Goal: Task Accomplishment & Management: Use online tool/utility

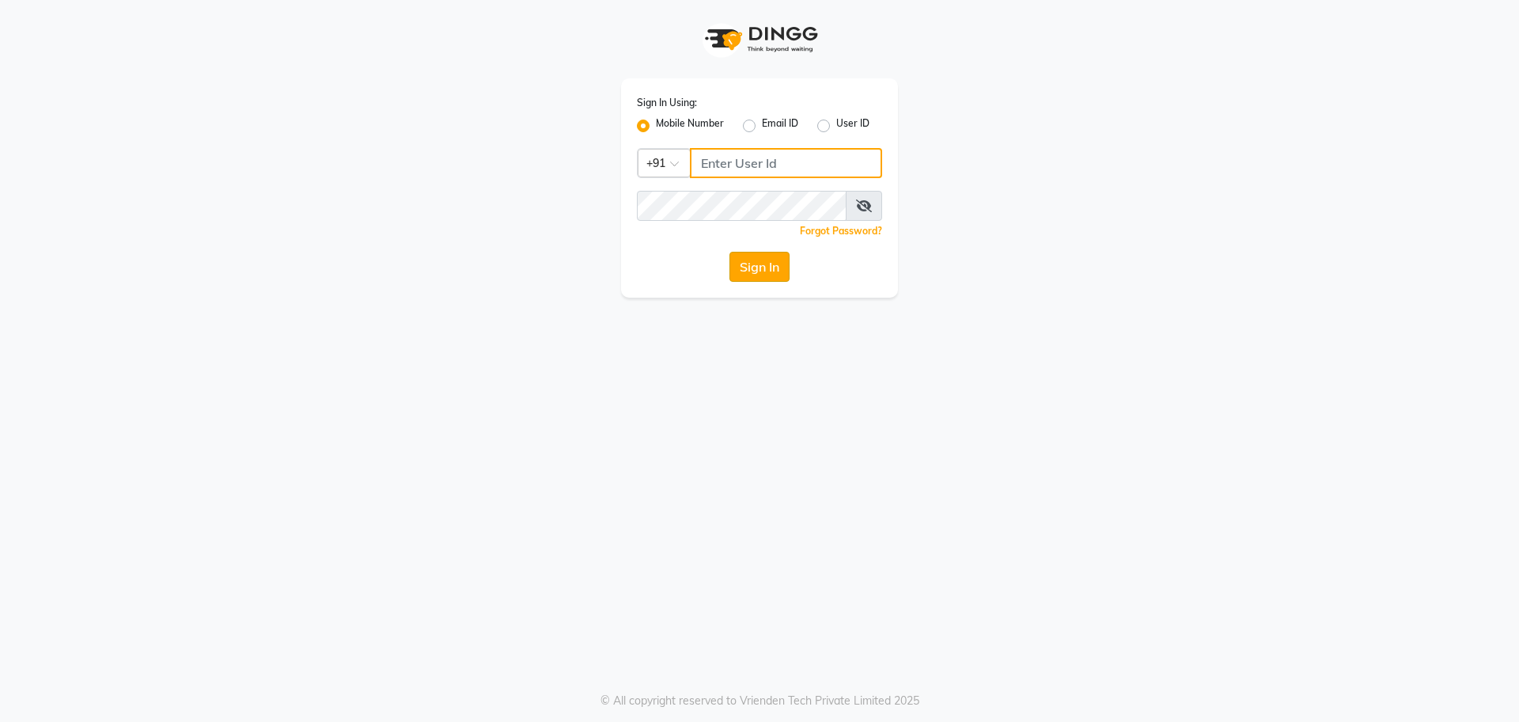
type input "9823117461"
click at [745, 271] on button "Sign In" at bounding box center [760, 267] width 60 height 30
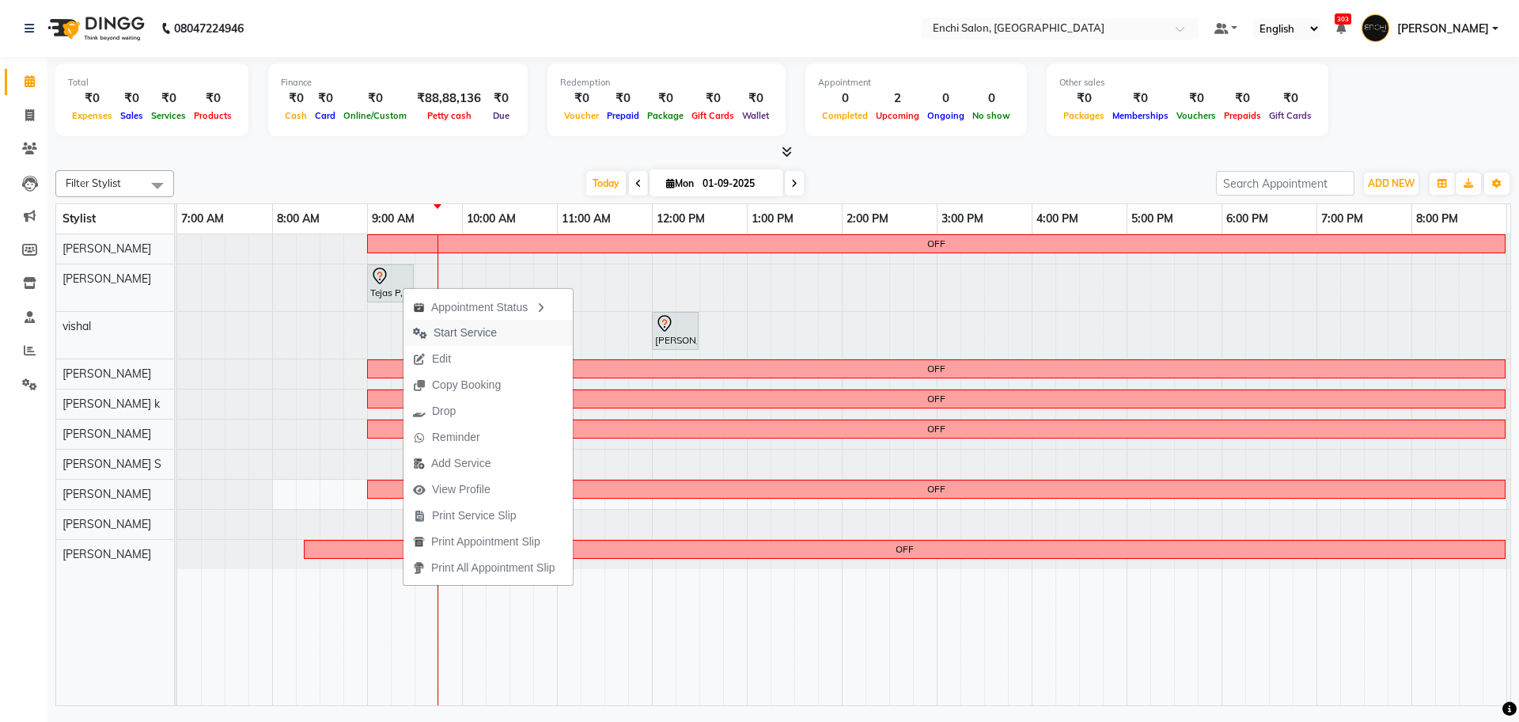
click at [447, 334] on span "Start Service" at bounding box center [465, 332] width 63 height 17
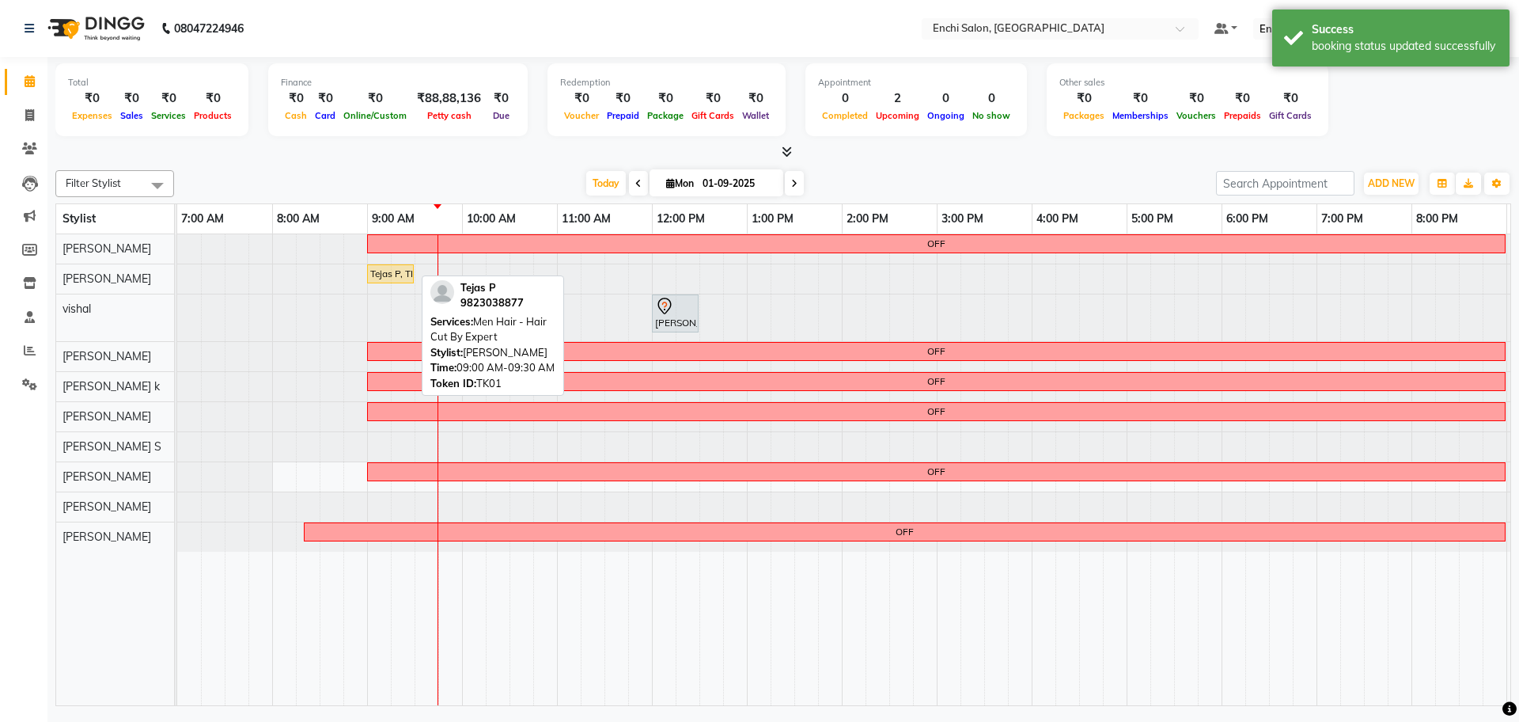
click at [387, 276] on div "Tejas P, TK01, 09:00 AM-09:30 AM, Men Hair - Hair Cut By Expert" at bounding box center [391, 274] width 44 height 14
select select "1"
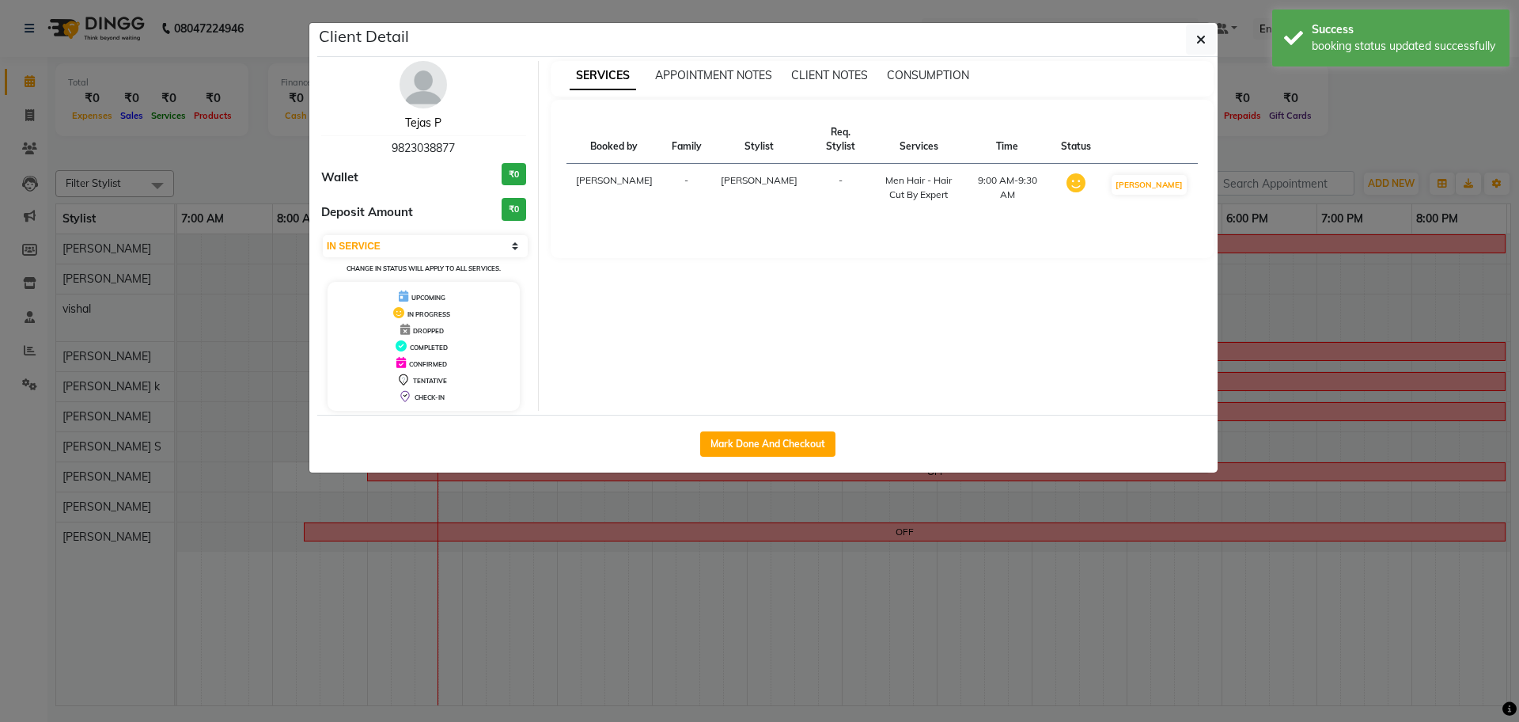
click at [418, 123] on link "Tejas P" at bounding box center [423, 123] width 36 height 14
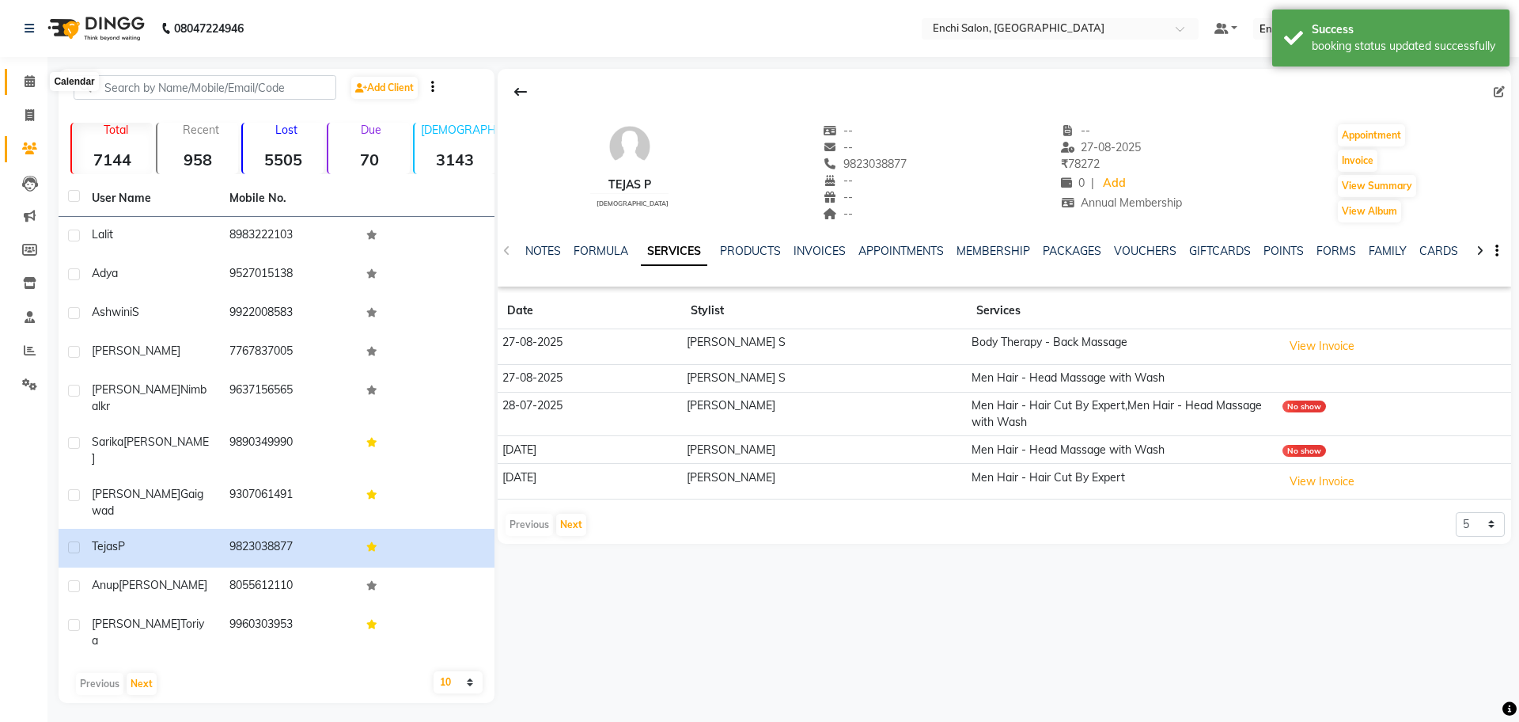
click at [34, 84] on icon at bounding box center [30, 81] width 10 height 12
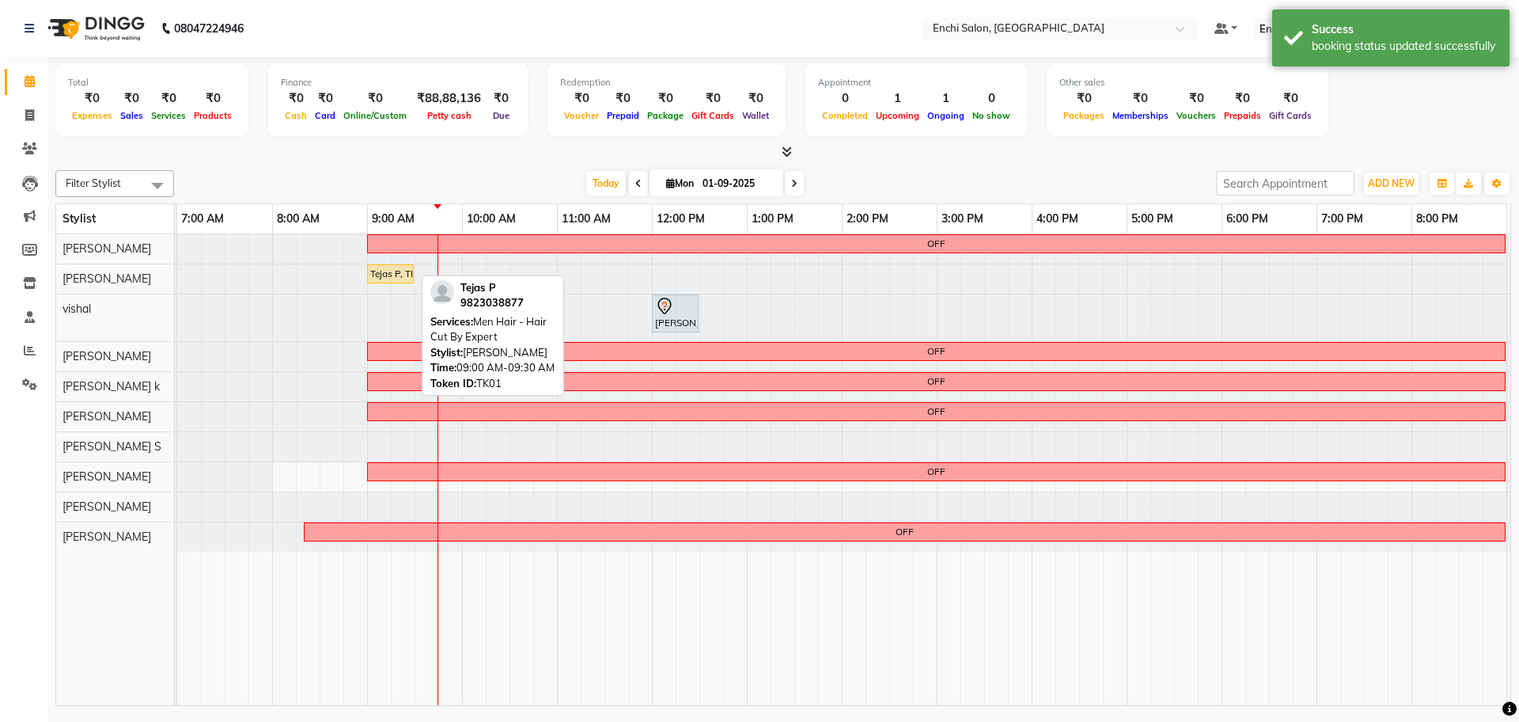
click at [396, 278] on div "Tejas P, TK01, 09:00 AM-09:30 AM, Men Hair - Hair Cut By Expert" at bounding box center [391, 274] width 44 height 14
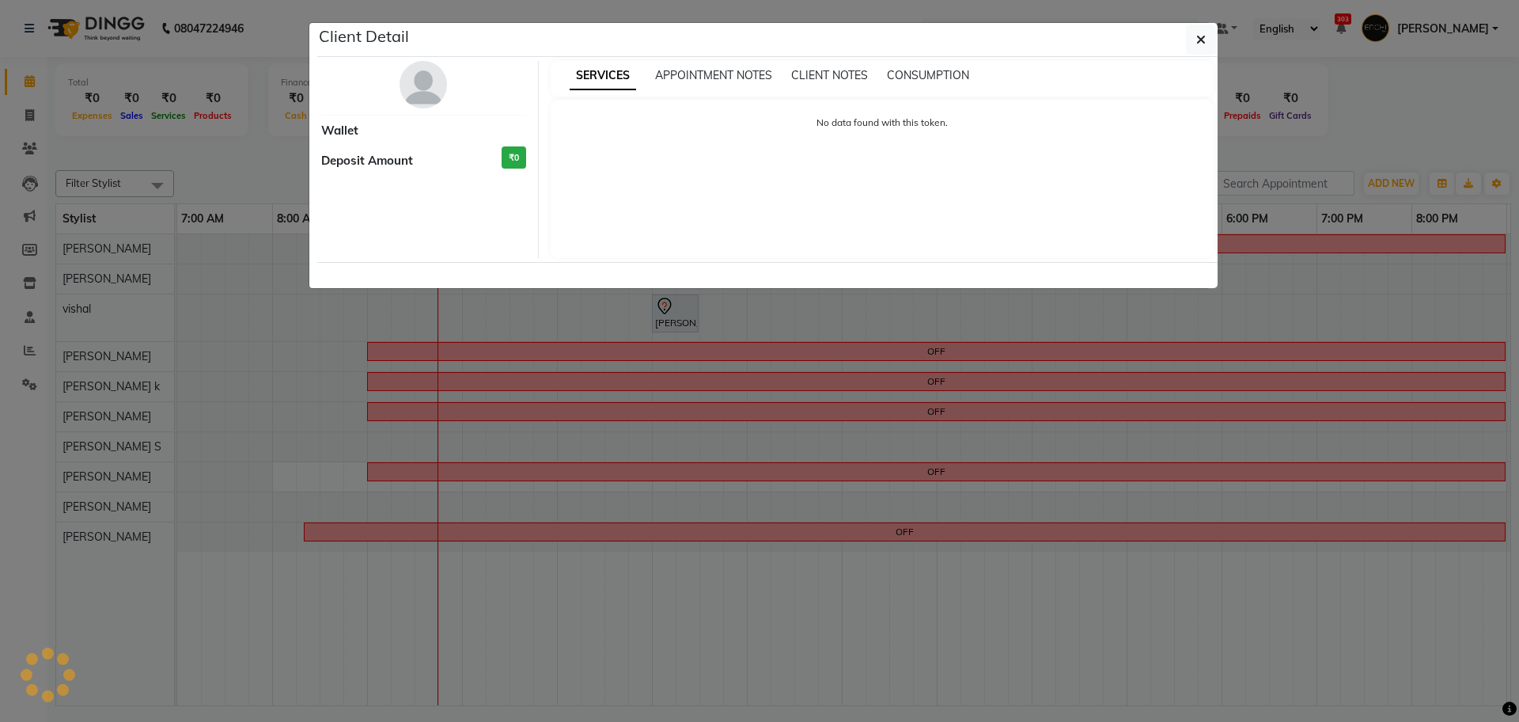
select select "1"
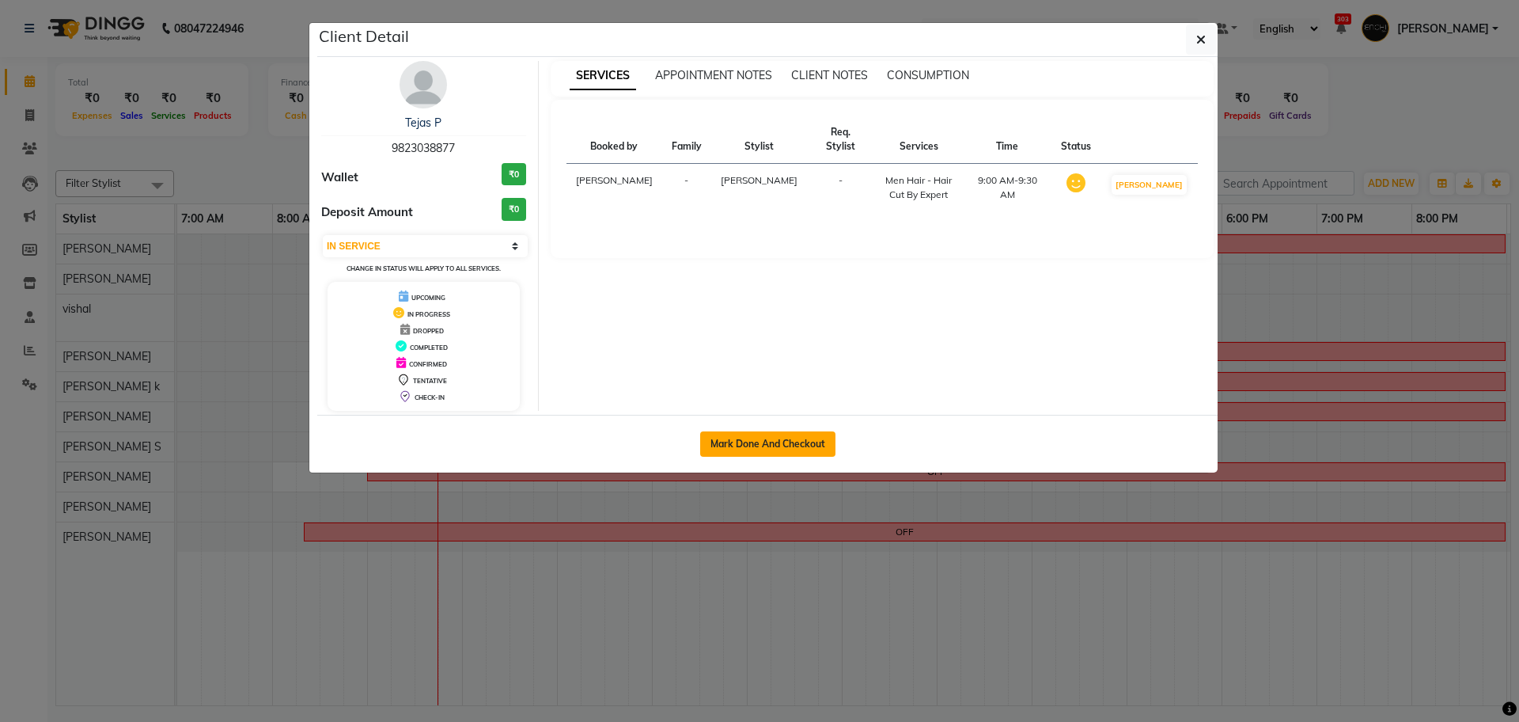
click at [750, 436] on button "Mark Done And Checkout" at bounding box center [767, 443] width 135 height 25
select select "service"
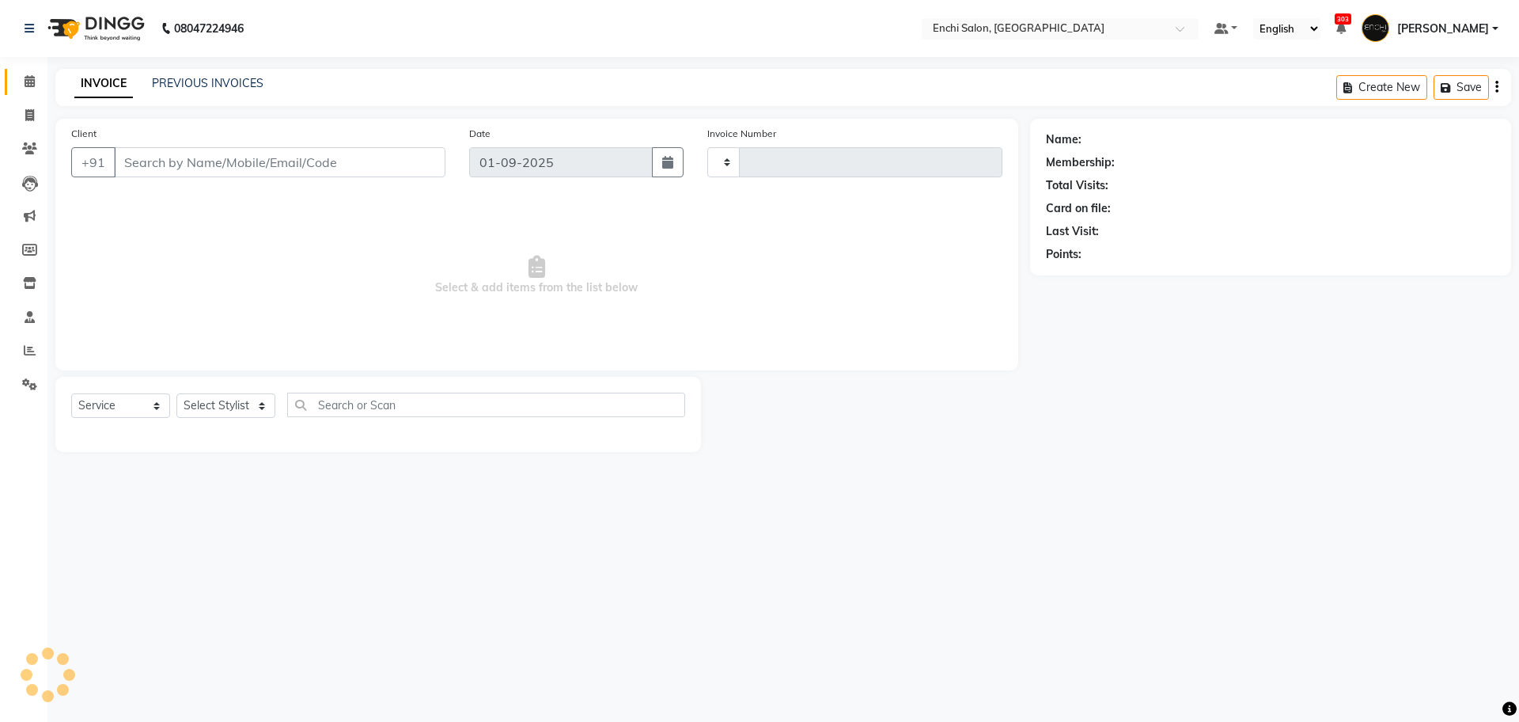
type input "3419"
select select "10"
type input "9823038877"
select select "604"
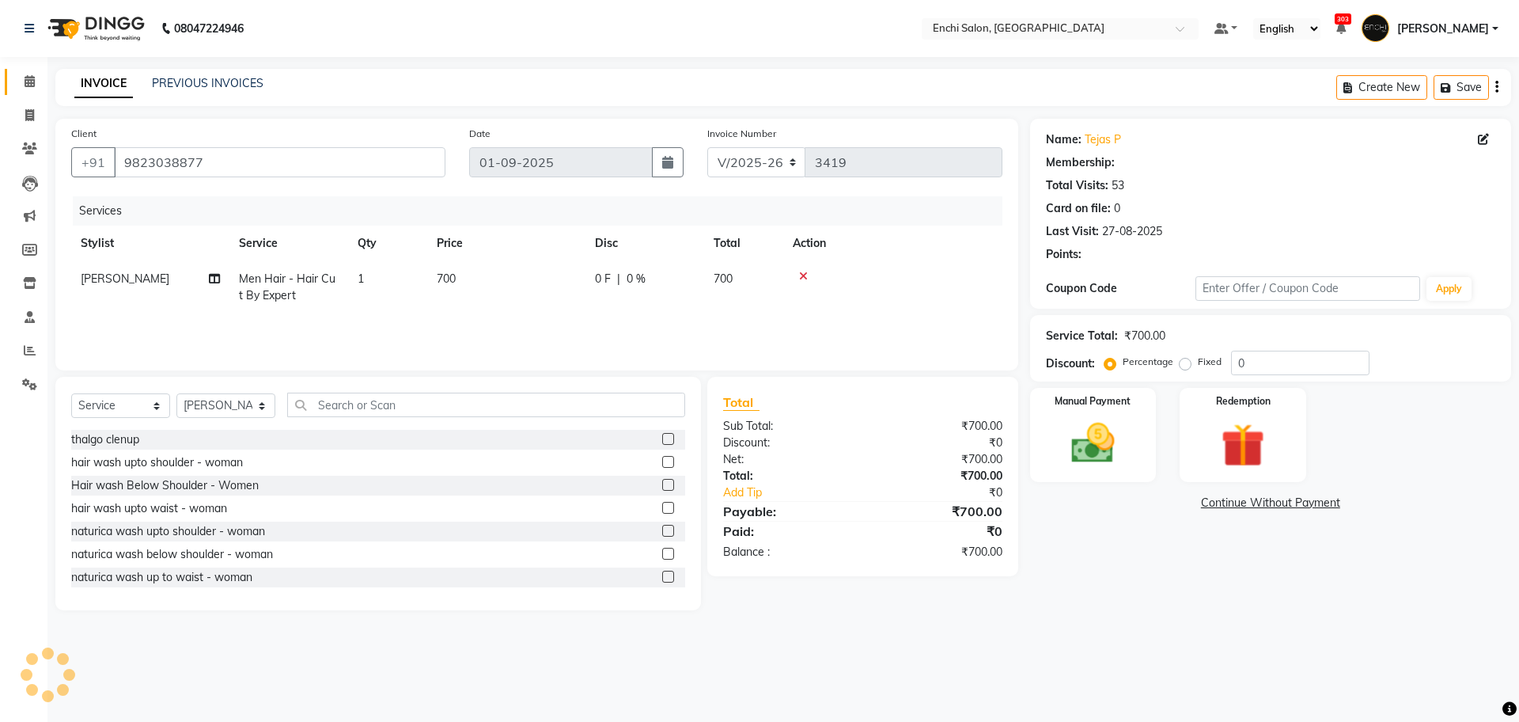
select select "1: Object"
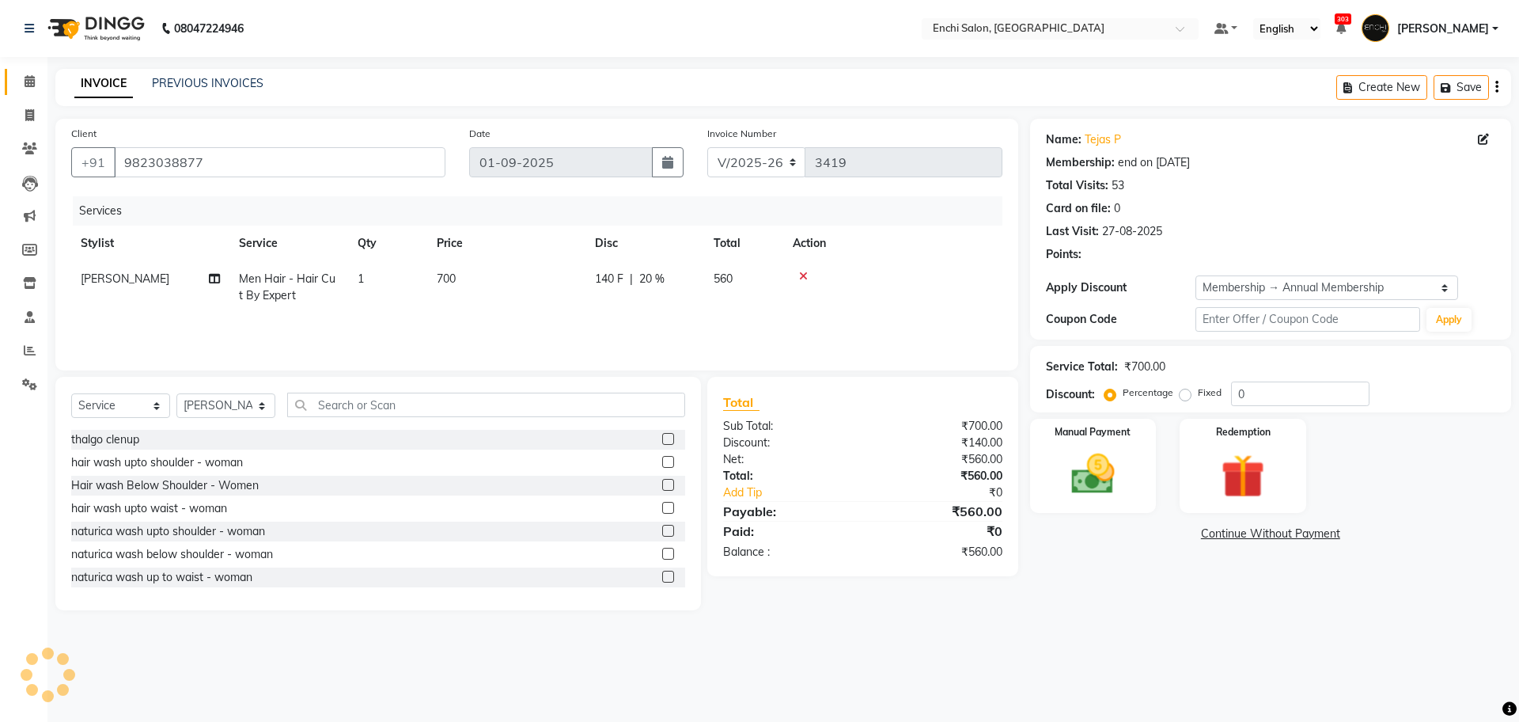
type input "20"
click at [338, 398] on input "text" at bounding box center [486, 405] width 398 height 25
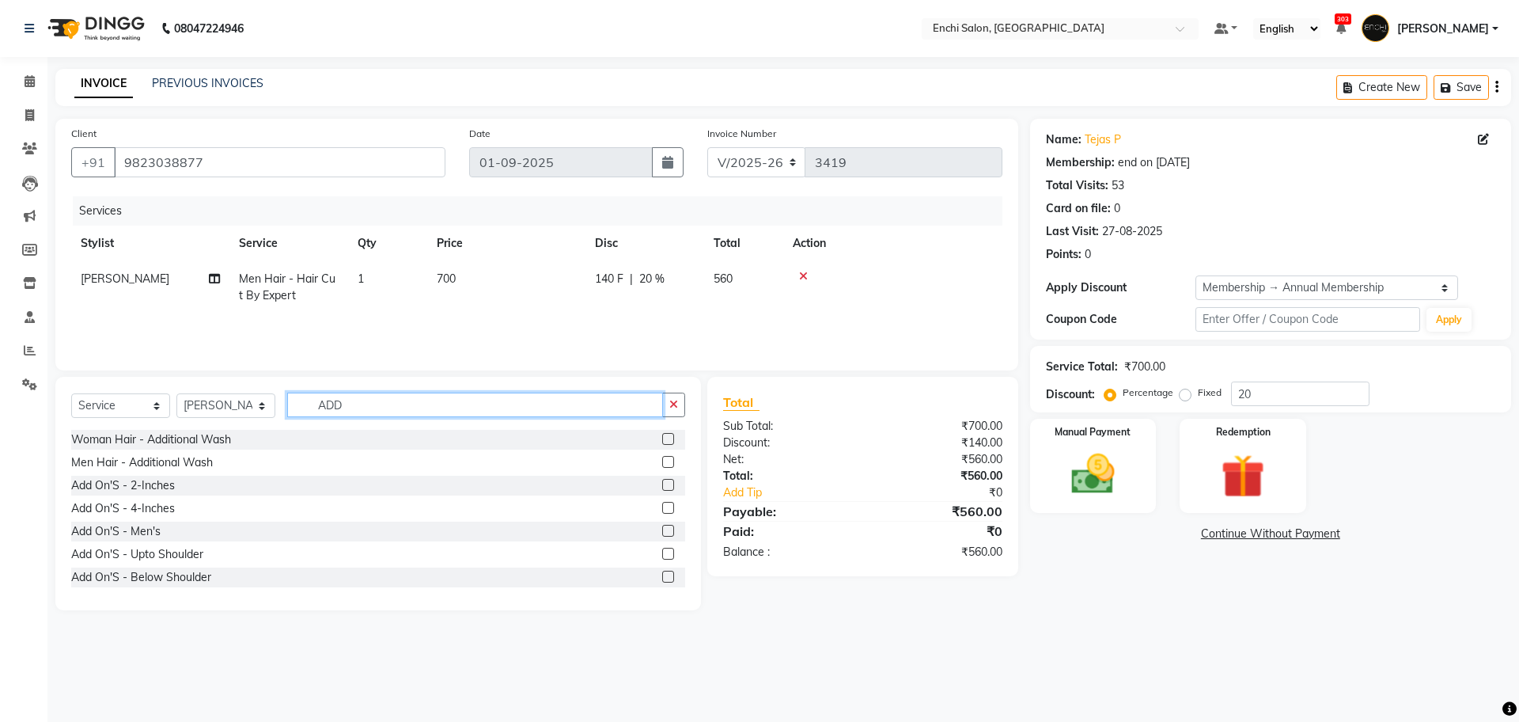
type input "ADD"
click at [662, 461] on label at bounding box center [668, 462] width 12 height 12
click at [662, 461] on input "checkbox" at bounding box center [667, 462] width 10 height 10
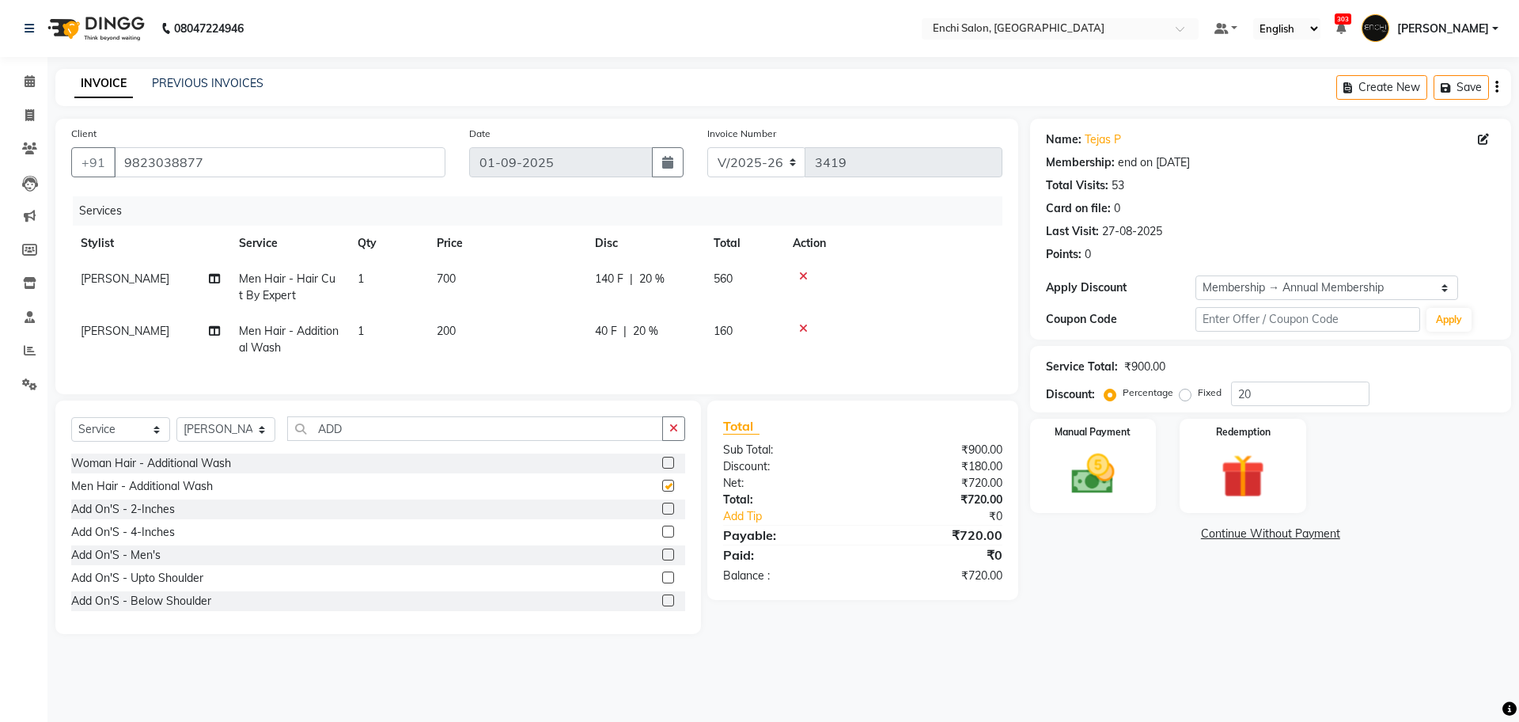
checkbox input "false"
click at [1100, 462] on img at bounding box center [1093, 474] width 74 height 52
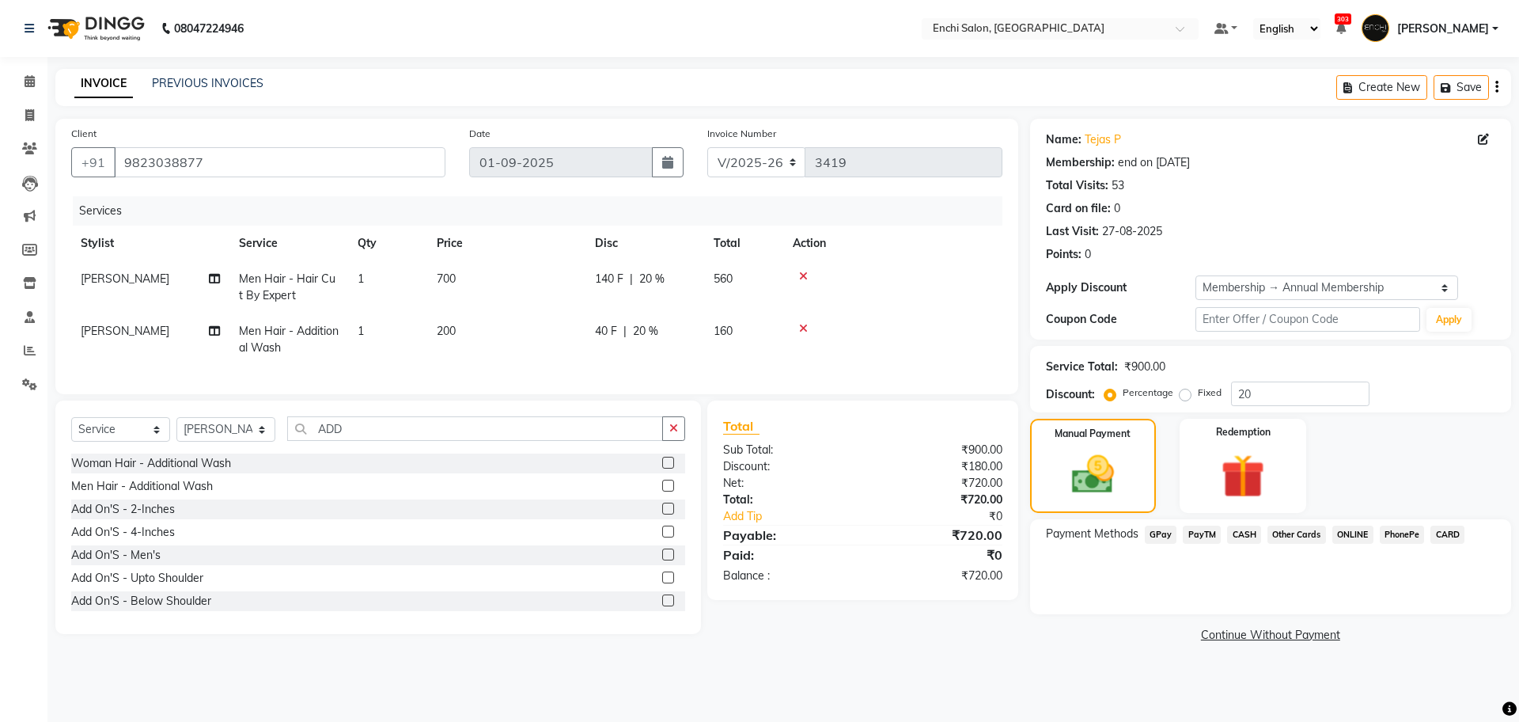
click at [1170, 537] on span "GPay" at bounding box center [1161, 534] width 32 height 18
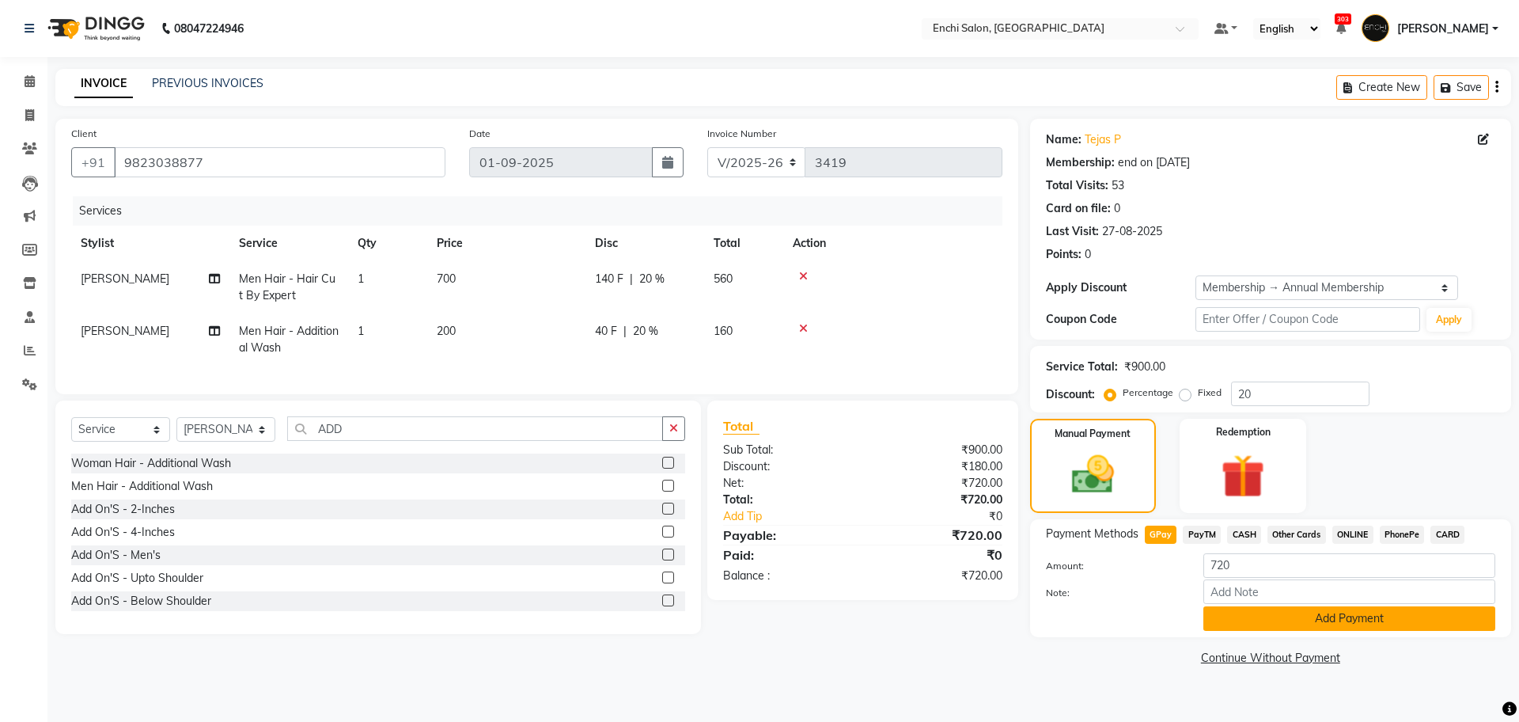
click at [1226, 612] on button "Add Payment" at bounding box center [1350, 618] width 292 height 25
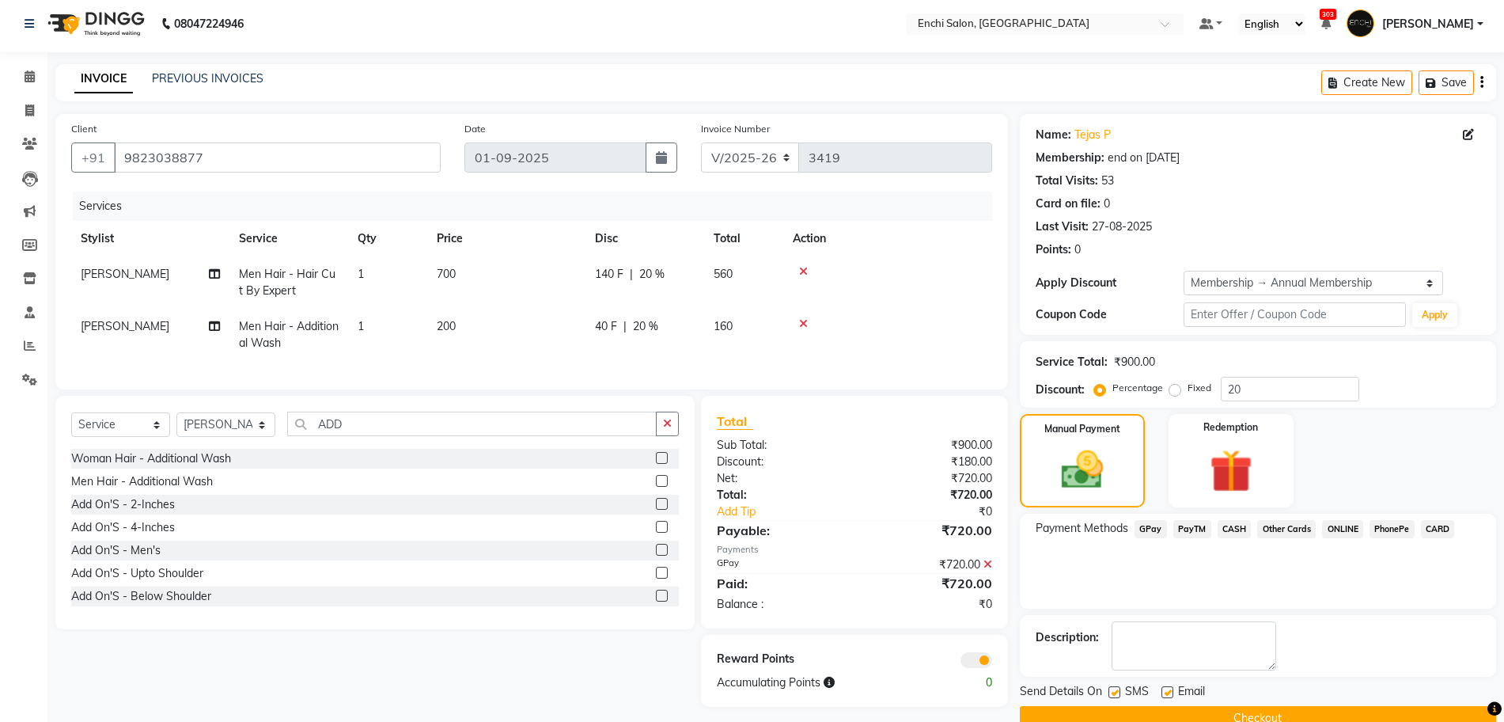
scroll to position [37, 0]
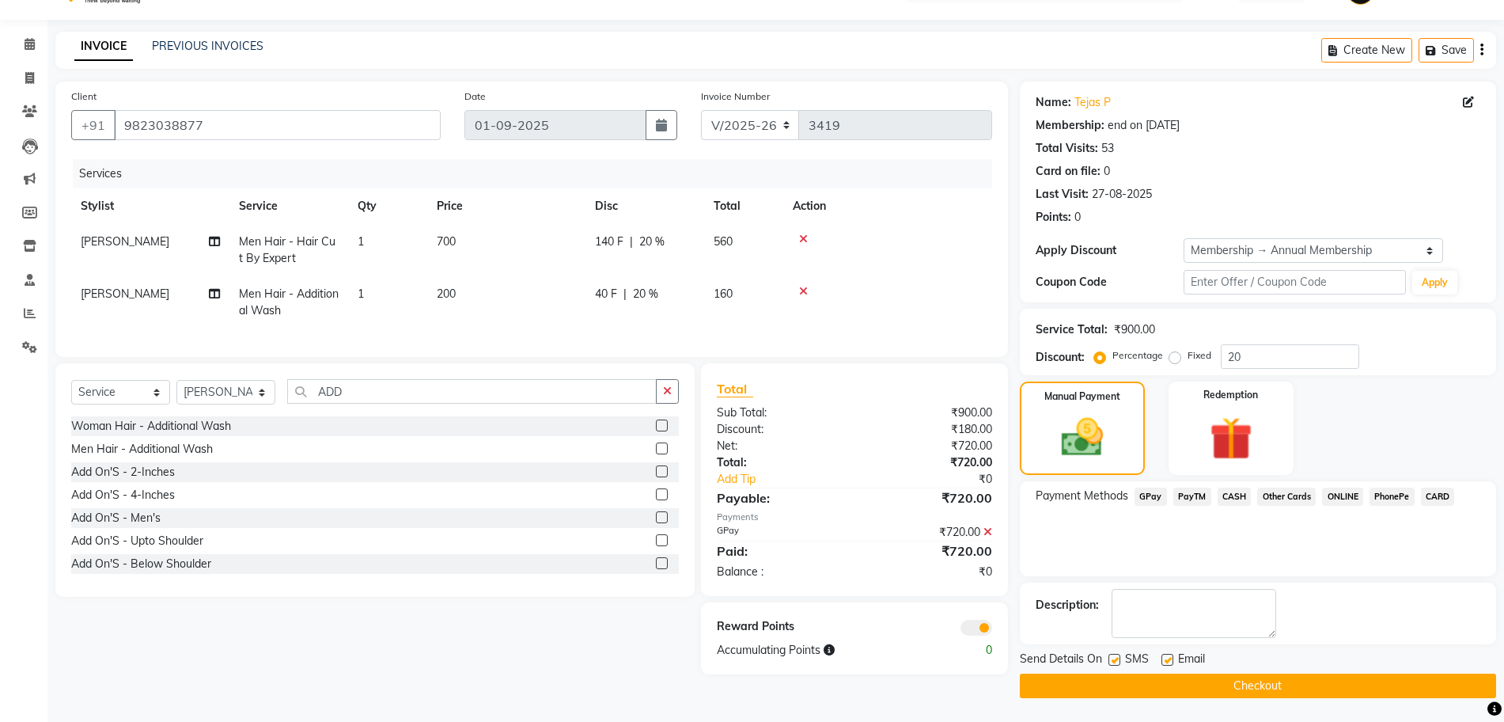
click at [1207, 687] on button "Checkout" at bounding box center [1258, 685] width 476 height 25
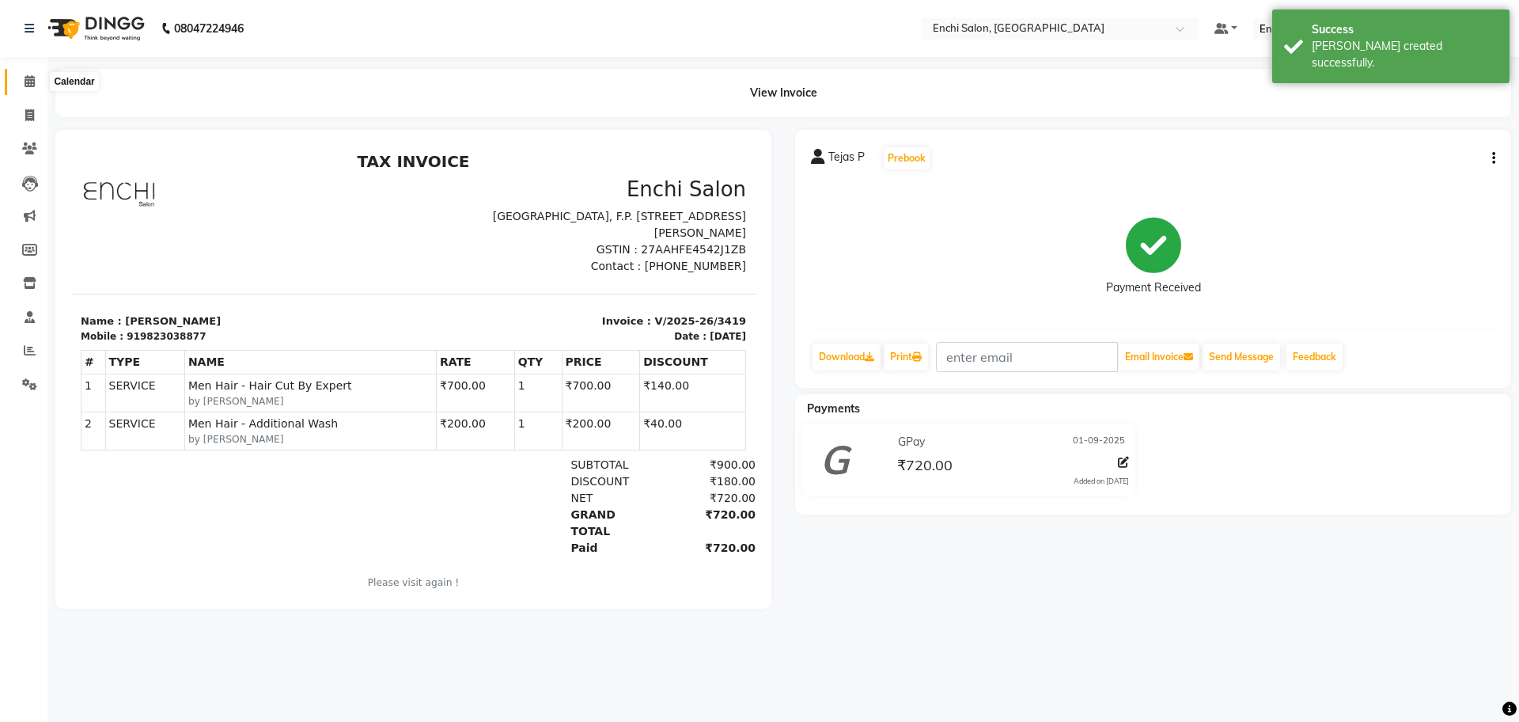
drag, startPoint x: 26, startPoint y: 81, endPoint x: 28, endPoint y: 73, distance: 8.3
click at [26, 80] on icon at bounding box center [30, 81] width 10 height 12
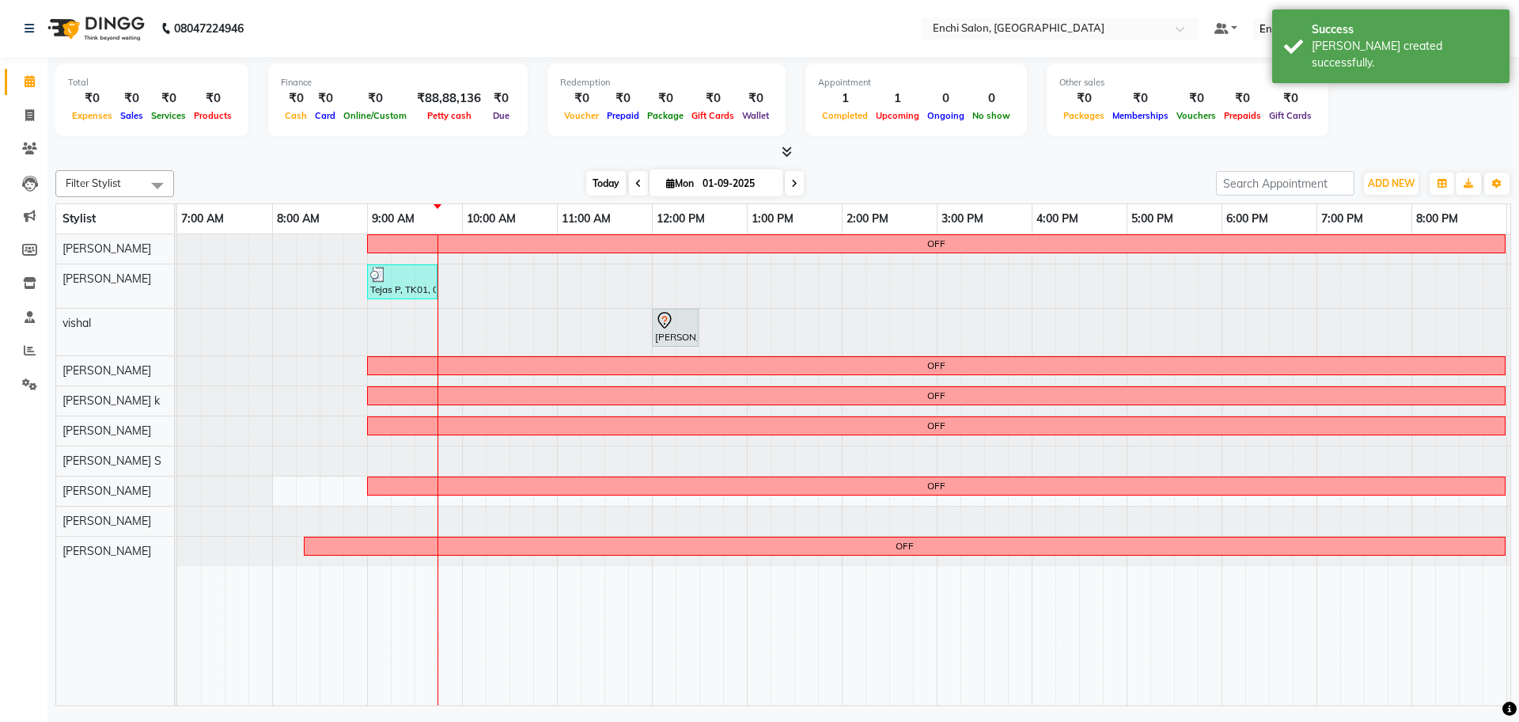
click at [588, 179] on span "Today" at bounding box center [606, 183] width 40 height 25
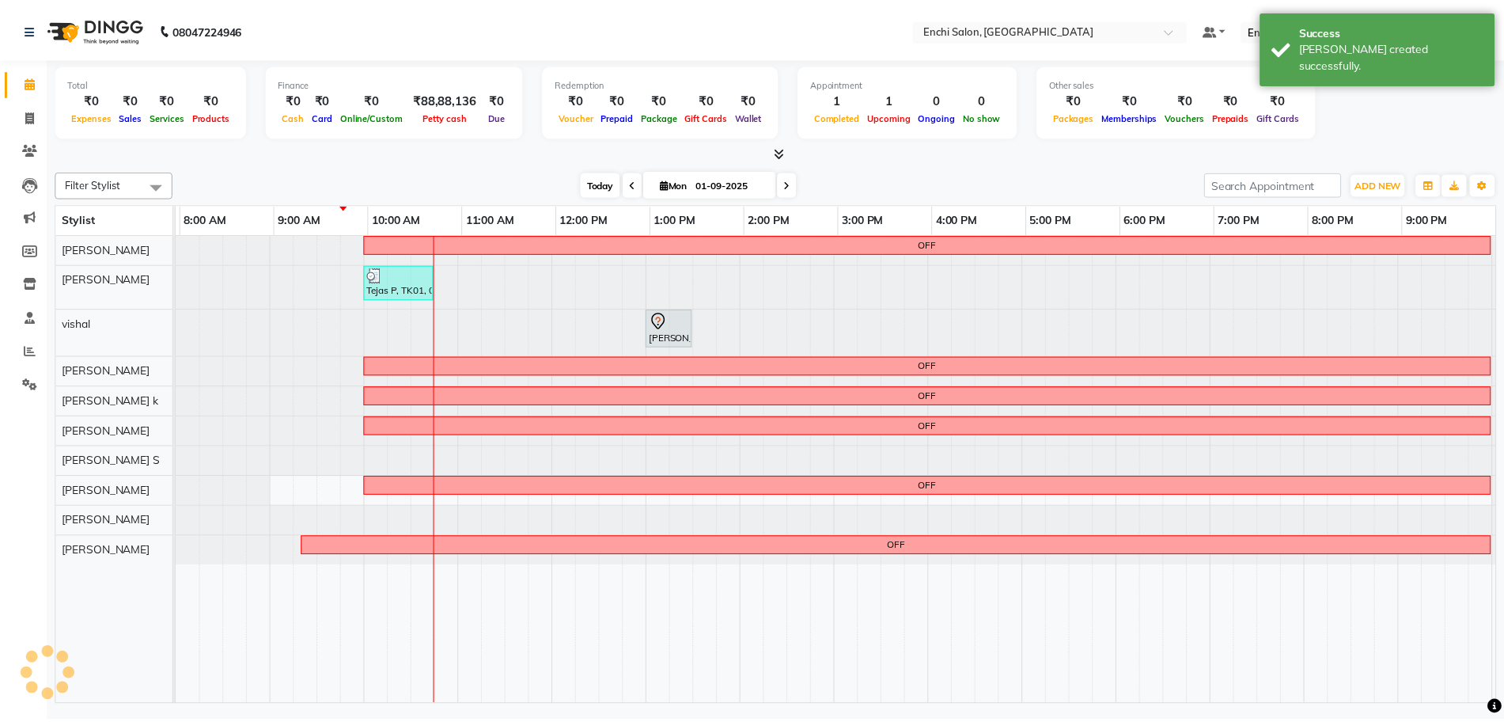
scroll to position [0, 91]
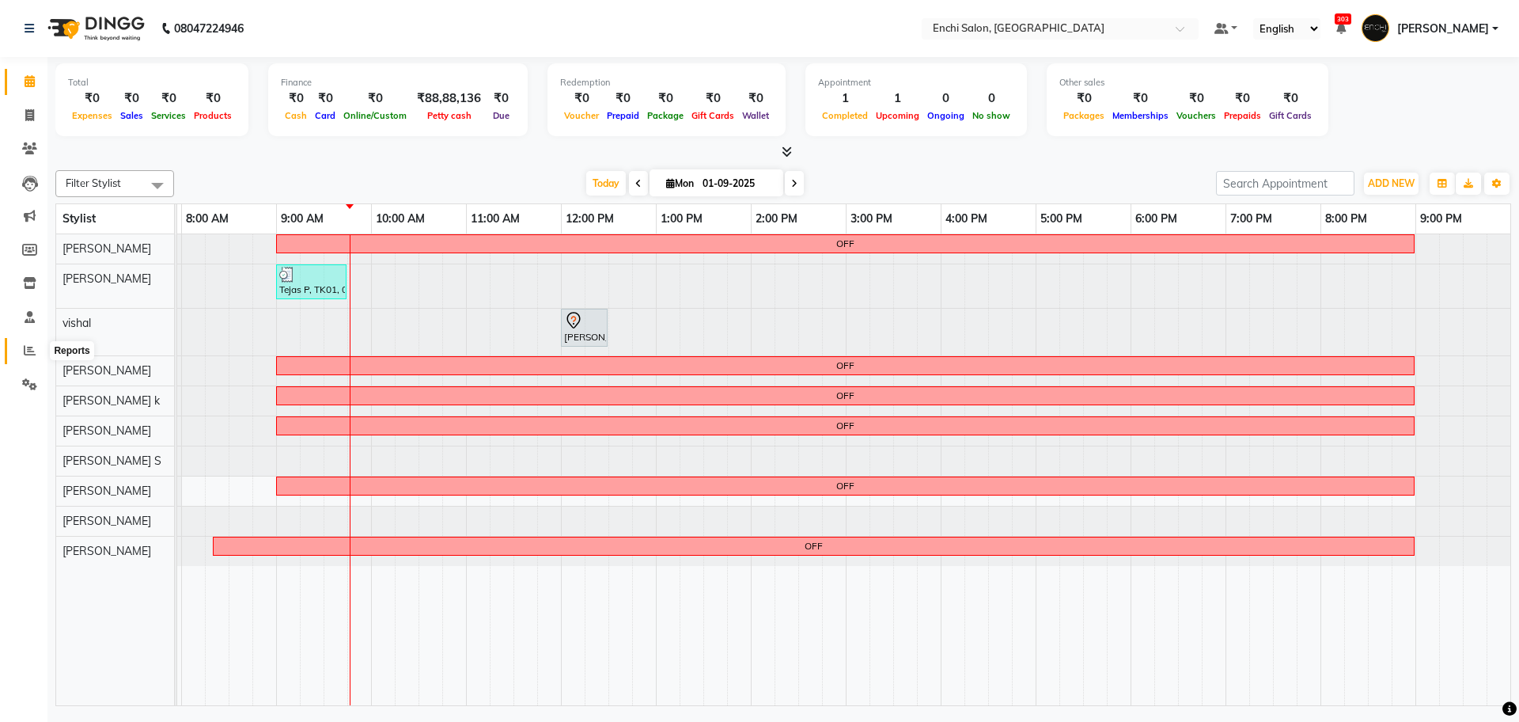
click at [28, 357] on span at bounding box center [30, 351] width 28 height 18
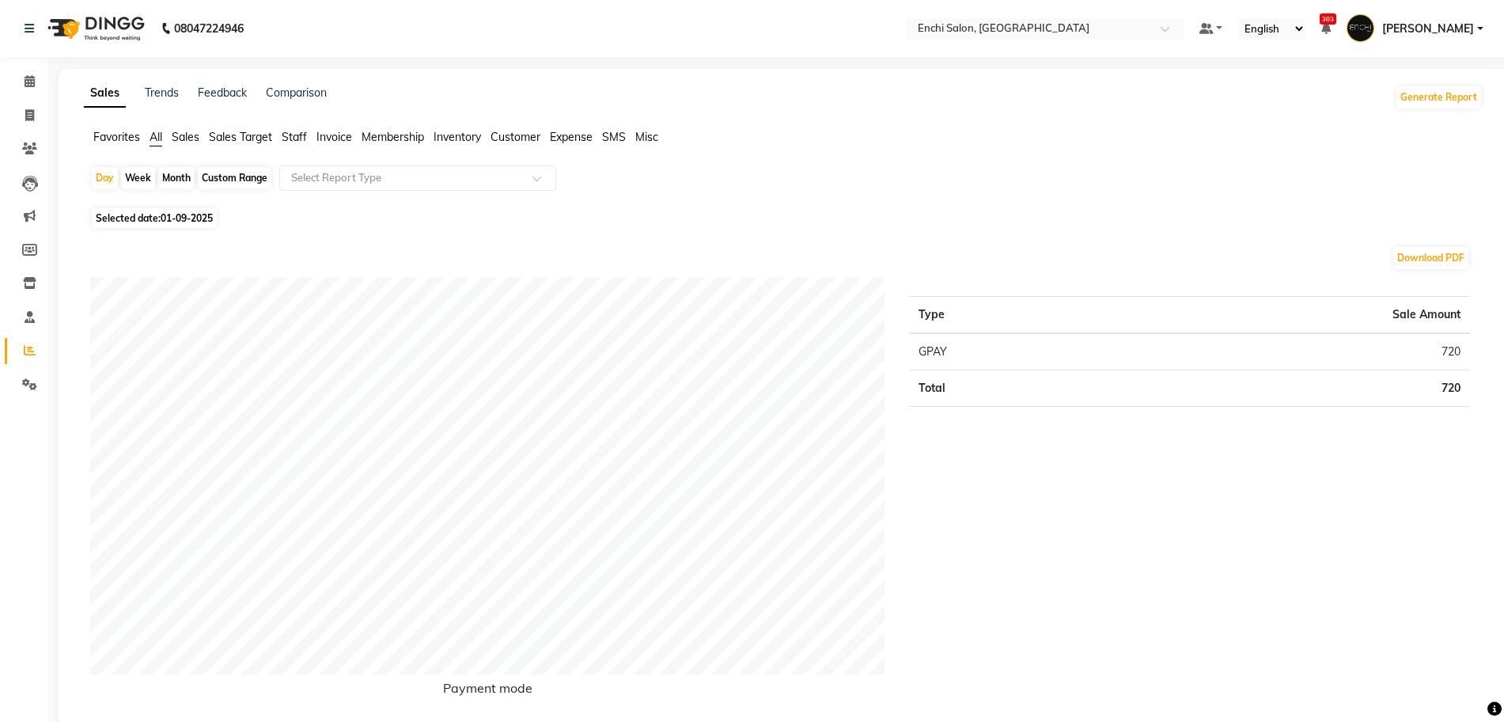
click at [163, 172] on div "Month" at bounding box center [176, 178] width 36 height 22
select select "9"
select select "2025"
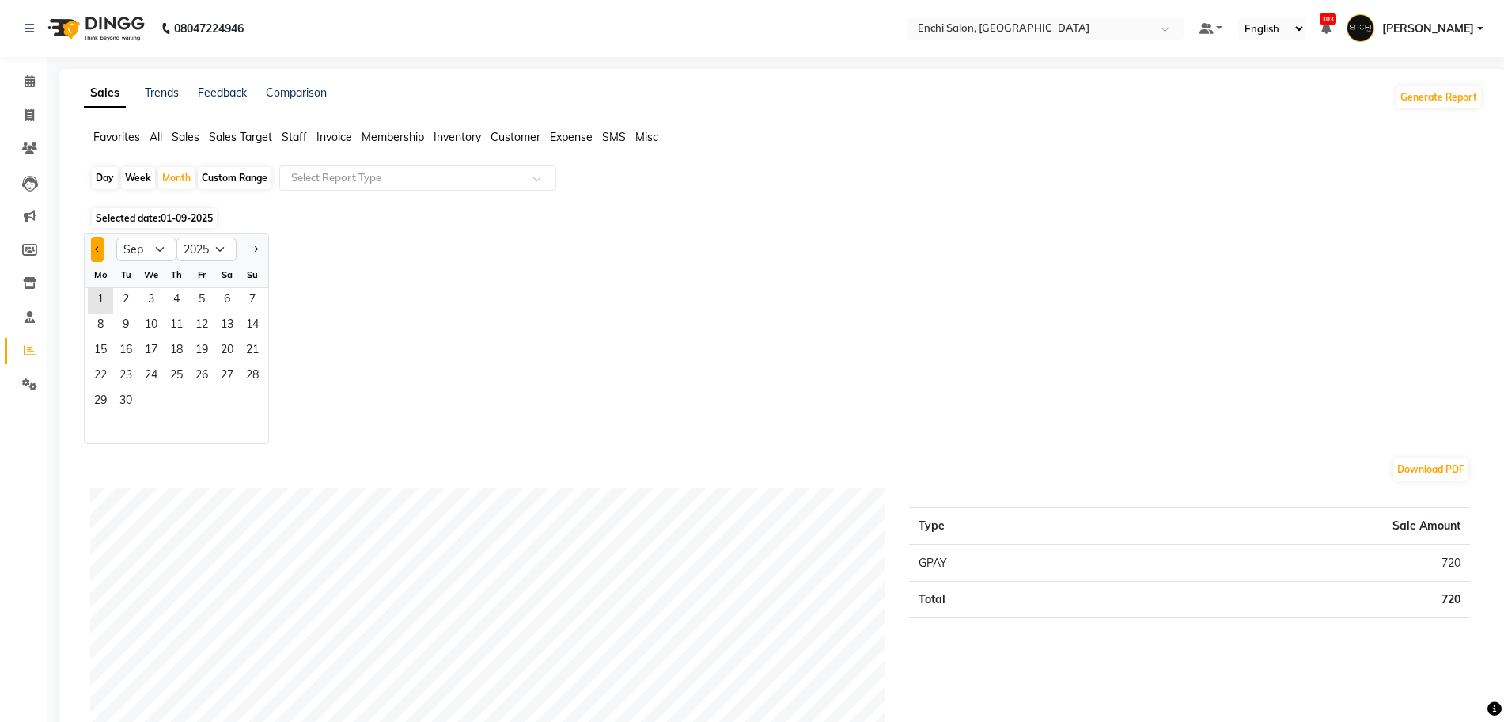
click at [102, 248] on button "Previous month" at bounding box center [97, 249] width 13 height 25
select select "8"
click at [203, 309] on span "1" at bounding box center [201, 300] width 25 height 25
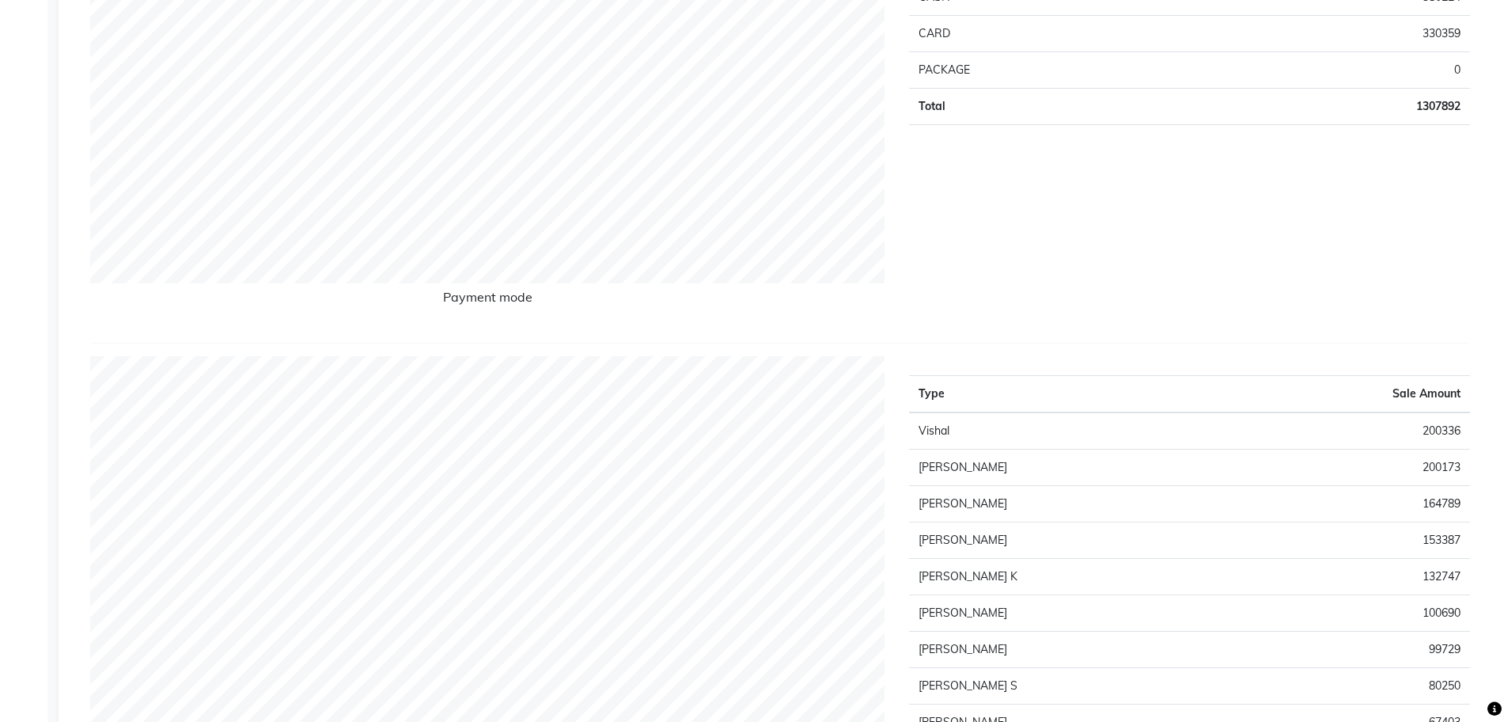
scroll to position [594, 0]
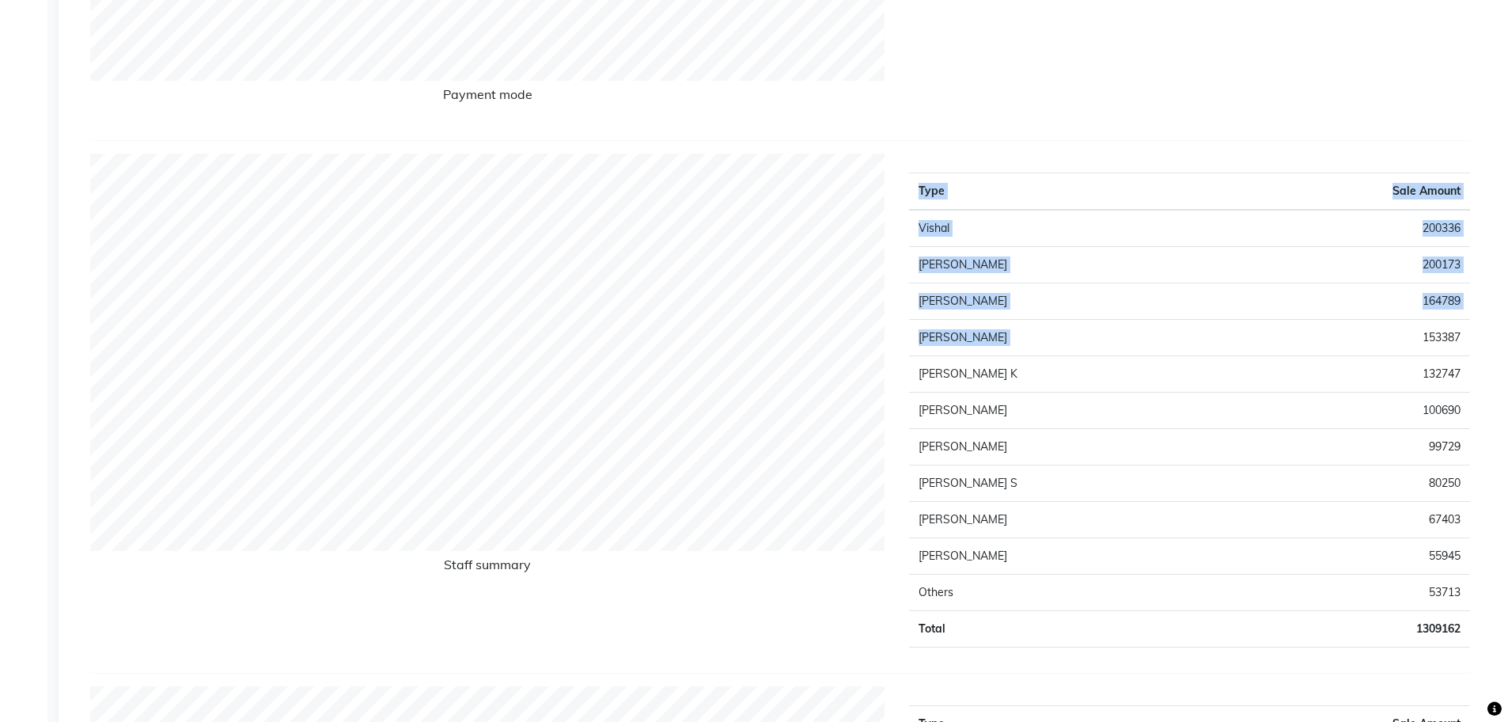
drag, startPoint x: 1419, startPoint y: 341, endPoint x: 1519, endPoint y: 340, distance: 99.7
click at [1473, 312] on div "Type Sale Amount Vishal 200336 [PERSON_NAME] 200173 [PERSON_NAME] G 164789 [PER…" at bounding box center [1189, 407] width 585 height 506
drag, startPoint x: 1420, startPoint y: 338, endPoint x: 1473, endPoint y: 336, distance: 53.0
click at [1473, 336] on div "Type Sale Amount Vishal 200336 [PERSON_NAME] 200173 [PERSON_NAME] G 164789 [PER…" at bounding box center [1189, 407] width 585 height 506
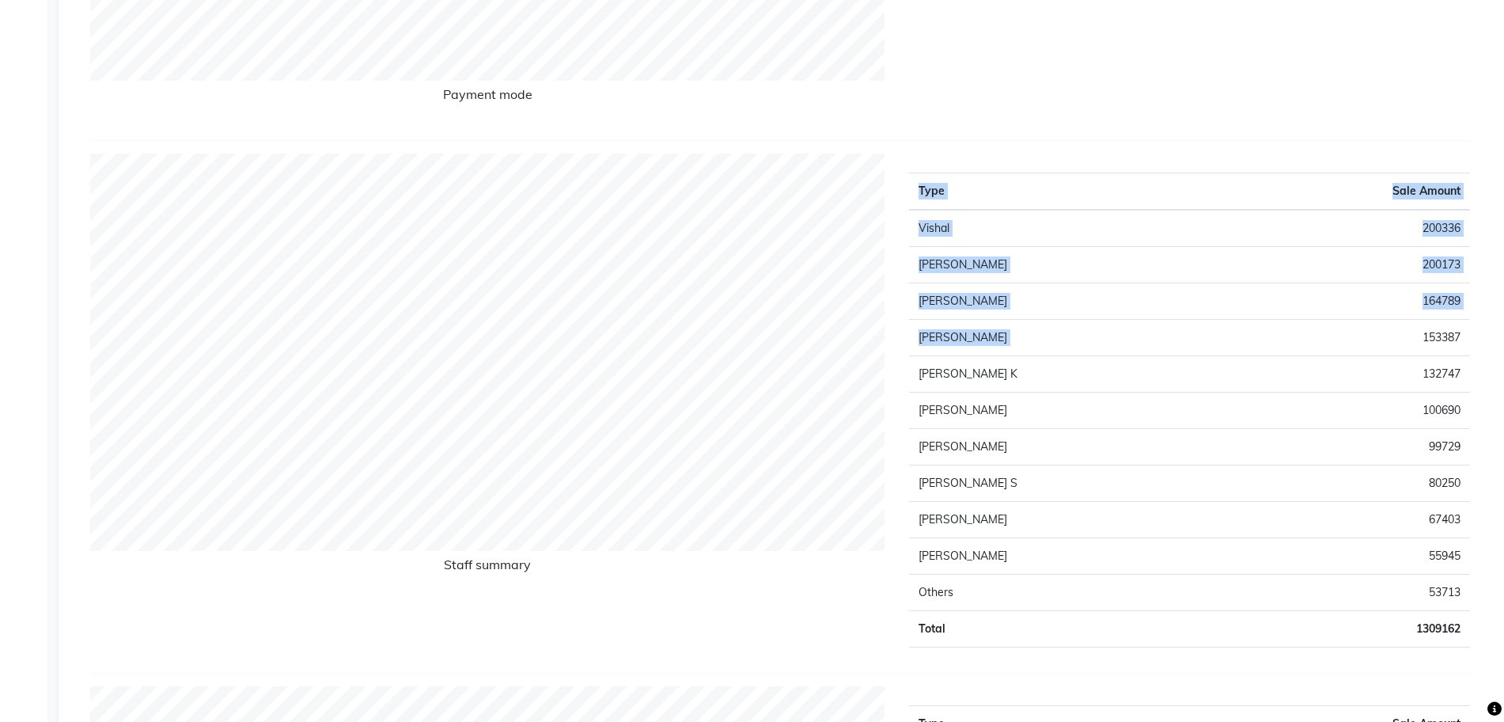
click at [1473, 336] on div "Type Sale Amount Vishal 200336 [PERSON_NAME] 200173 [PERSON_NAME] G 164789 [PER…" at bounding box center [1189, 407] width 585 height 506
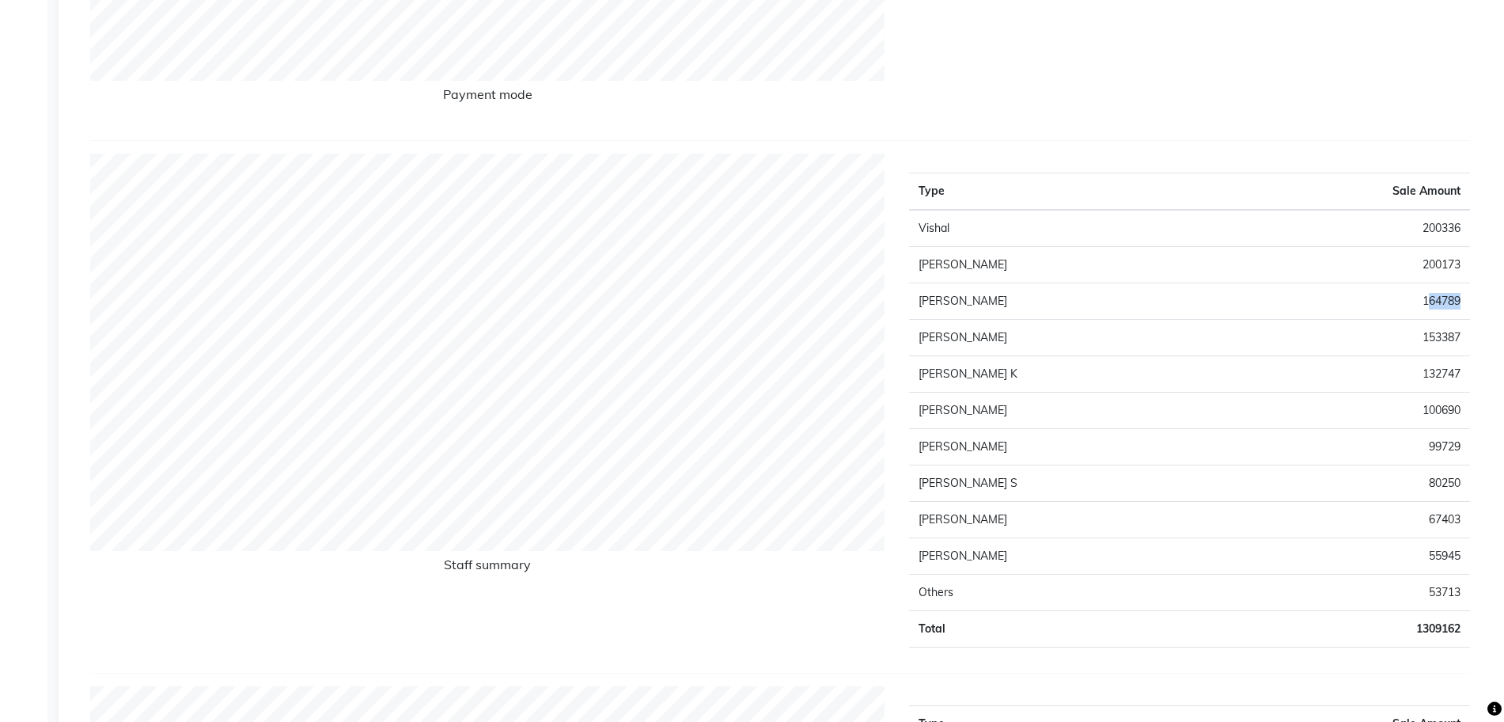
drag, startPoint x: 1424, startPoint y: 300, endPoint x: 1462, endPoint y: 299, distance: 38.0
click at [1462, 299] on td "164789" at bounding box center [1351, 301] width 238 height 36
click at [1480, 299] on div "Type Sale Amount Vishal 200336 [PERSON_NAME] 200173 [PERSON_NAME] G 164789 [PER…" at bounding box center [1189, 407] width 585 height 506
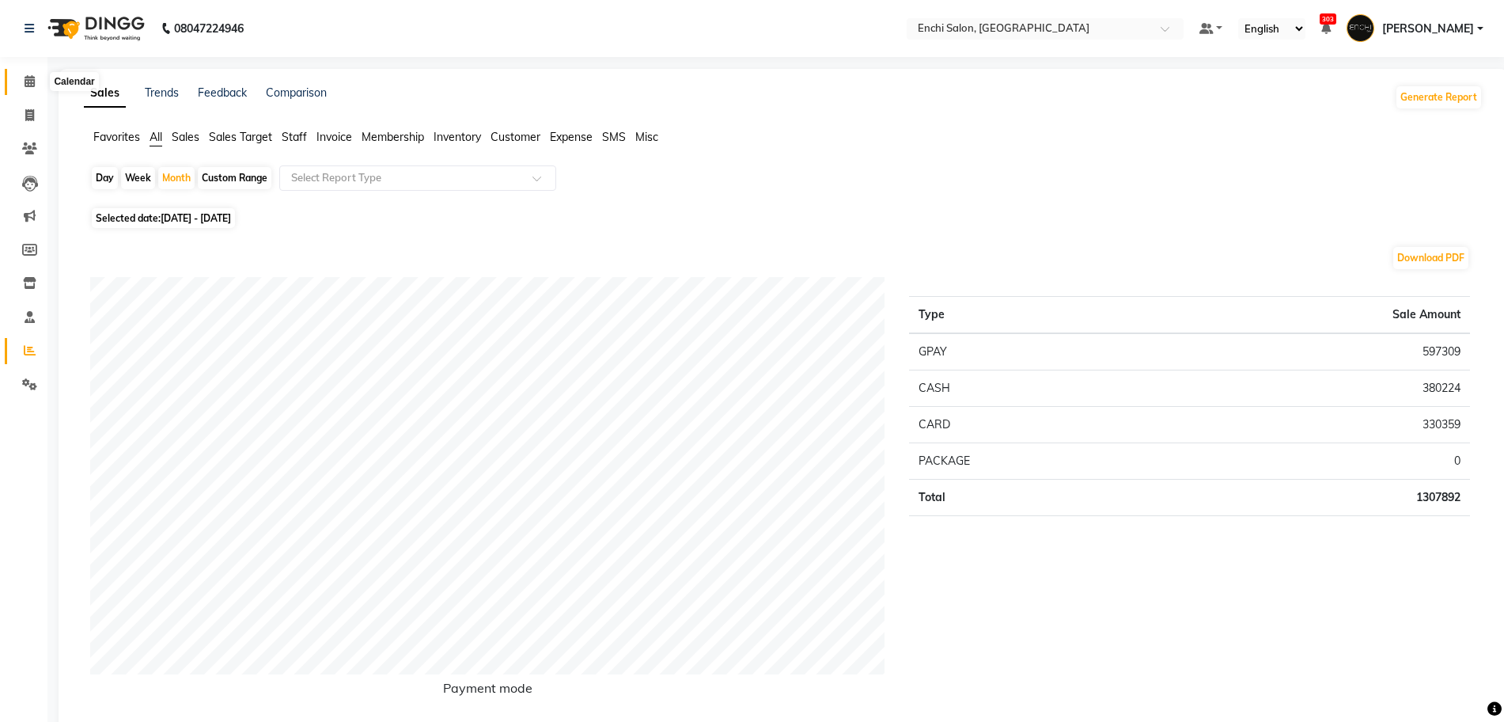
click at [36, 85] on span at bounding box center [30, 82] width 28 height 18
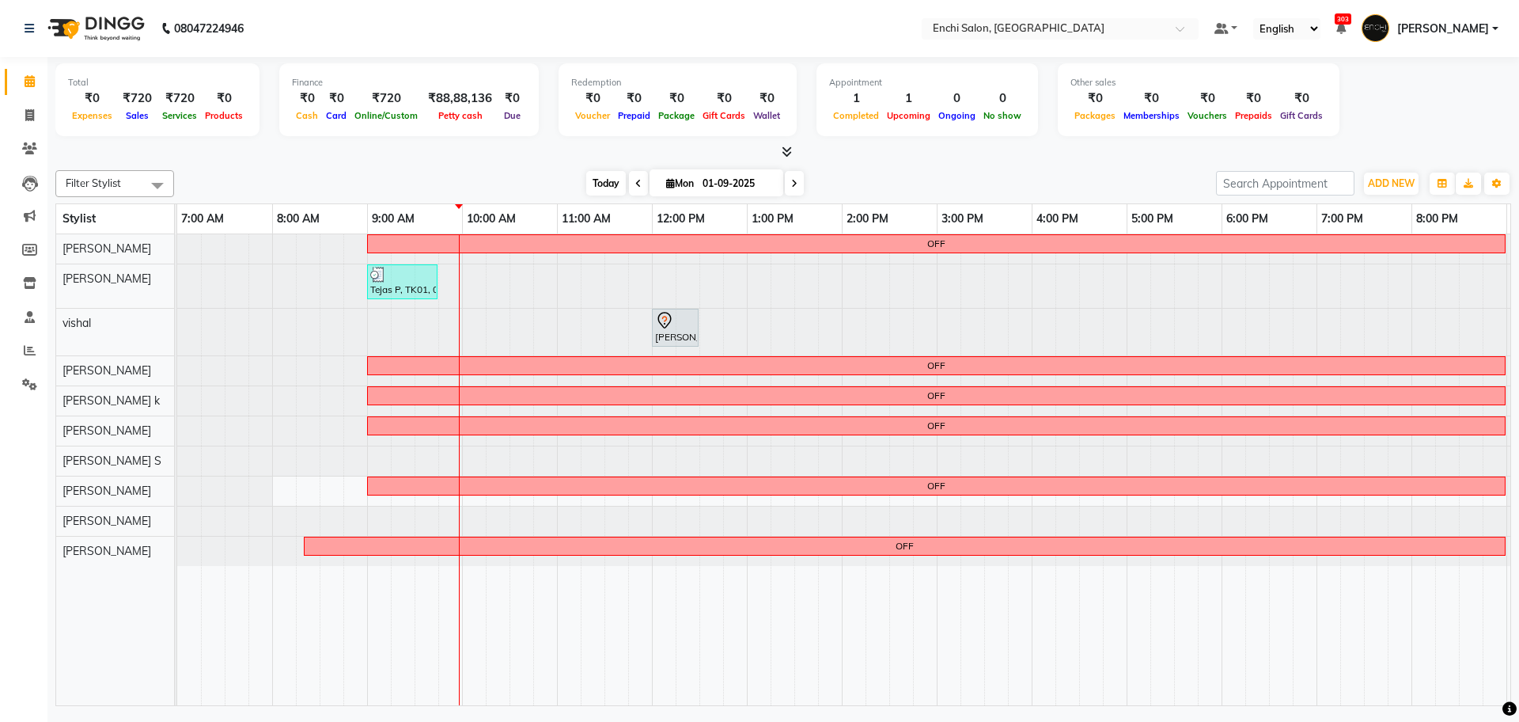
click at [603, 186] on span "Today" at bounding box center [606, 183] width 40 height 25
